Goal: Navigation & Orientation: Find specific page/section

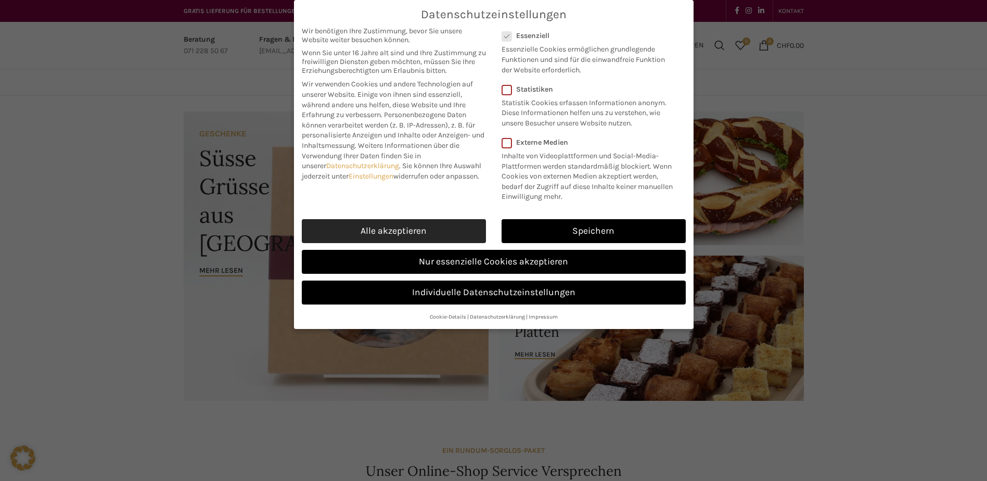
click at [404, 229] on link "Alle akzeptieren" at bounding box center [394, 231] width 184 height 24
checkbox input "true"
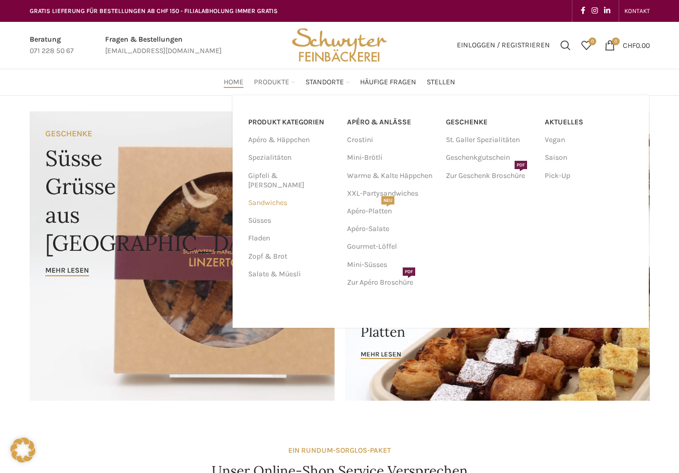
click at [269, 199] on link "Sandwiches" at bounding box center [291, 203] width 86 height 18
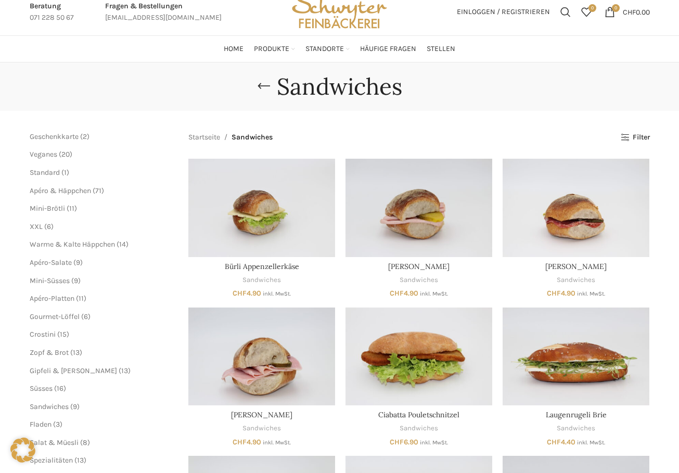
scroll to position [52, 0]
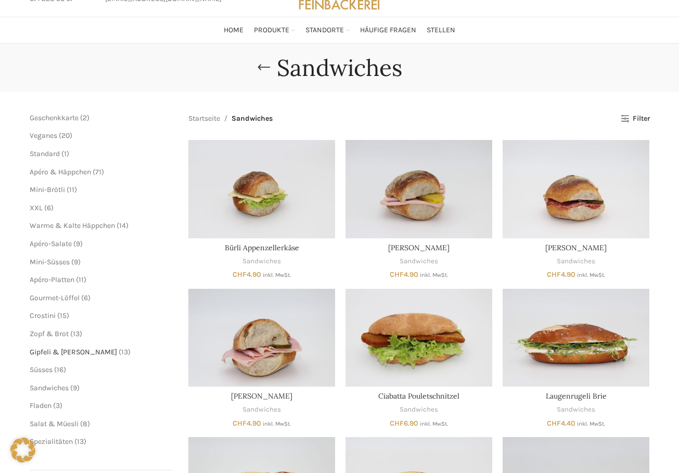
click at [60, 351] on span "Gipfeli & [PERSON_NAME]" at bounding box center [73, 351] width 87 height 9
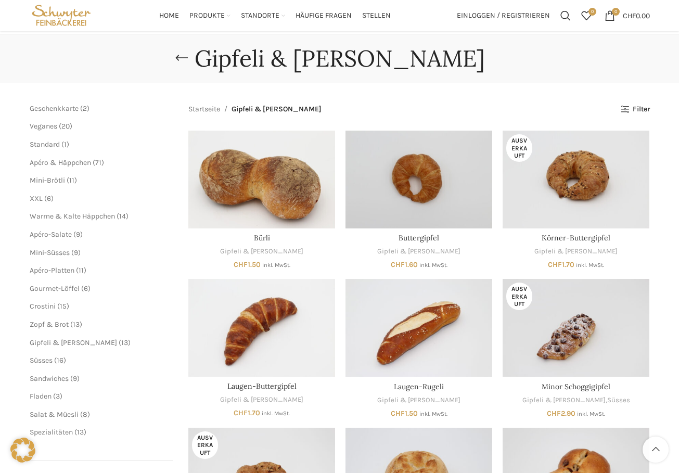
scroll to position [52, 0]
